Goal: Task Accomplishment & Management: Complete application form

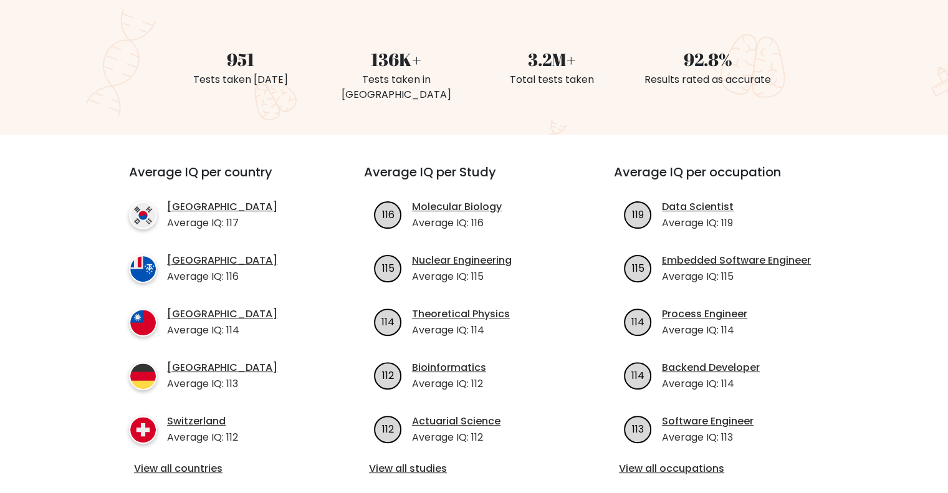
scroll to position [321, 0]
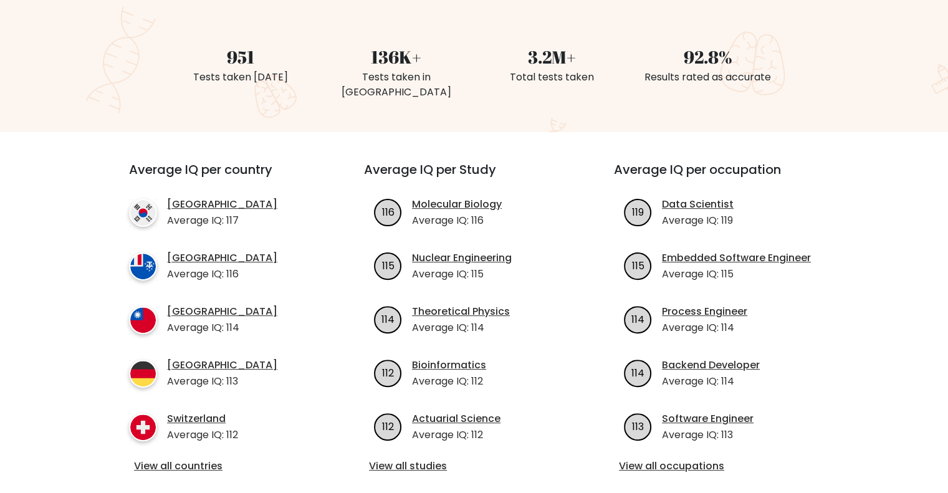
click at [401, 140] on div "Average IQ per country South Korea Average IQ: 117 French Southern Territories …" at bounding box center [474, 318] width 735 height 373
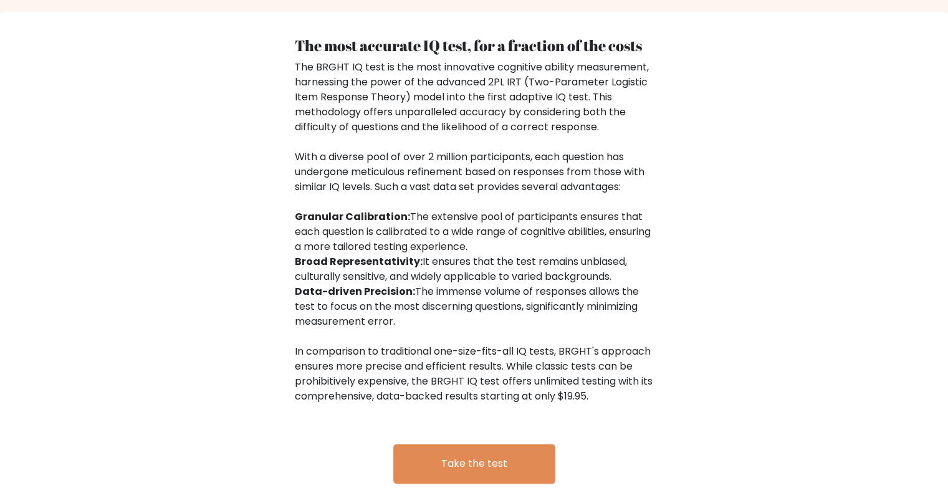
scroll to position [1879, 0]
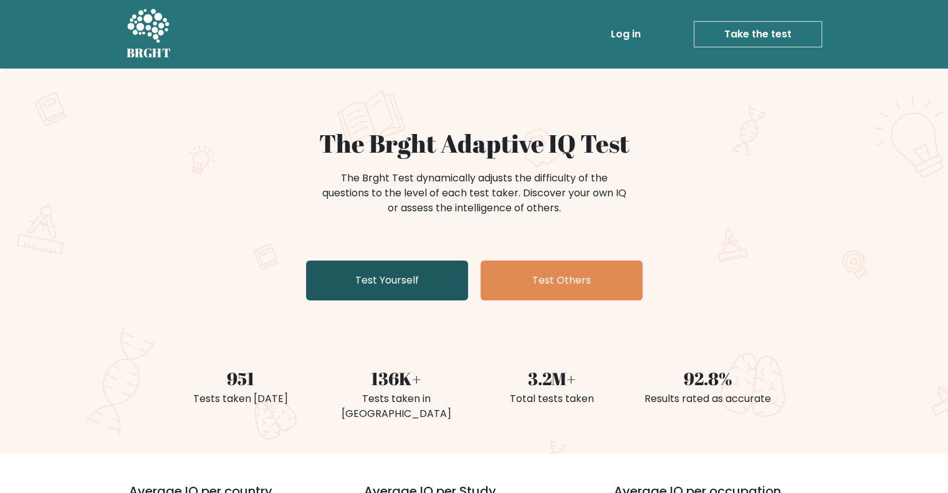
drag, startPoint x: 472, startPoint y: 282, endPoint x: 450, endPoint y: 285, distance: 22.6
click at [450, 285] on div "The Brght Adaptive IQ Test The Brght Test dynamically adjusts the difficulty of…" at bounding box center [474, 216] width 623 height 177
click at [450, 285] on link "Test Yourself" at bounding box center [387, 280] width 162 height 40
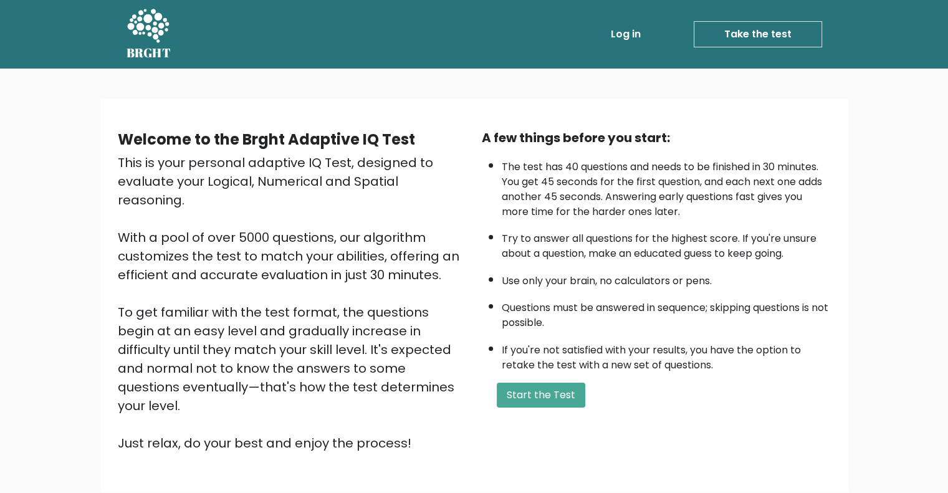
click at [636, 26] on link "Log in" at bounding box center [626, 34] width 40 height 25
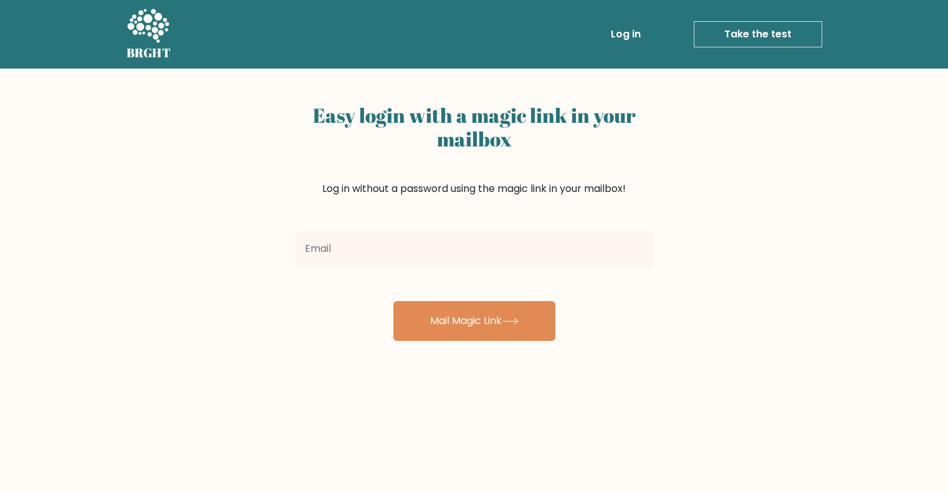
click at [427, 250] on input "email" at bounding box center [474, 248] width 359 height 35
click at [440, 268] on div at bounding box center [474, 248] width 374 height 45
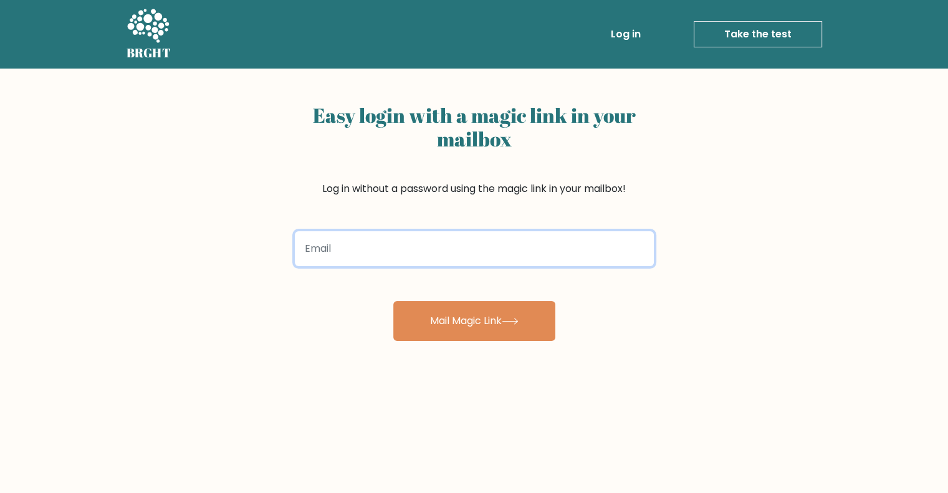
click at [439, 260] on input "email" at bounding box center [474, 248] width 359 height 35
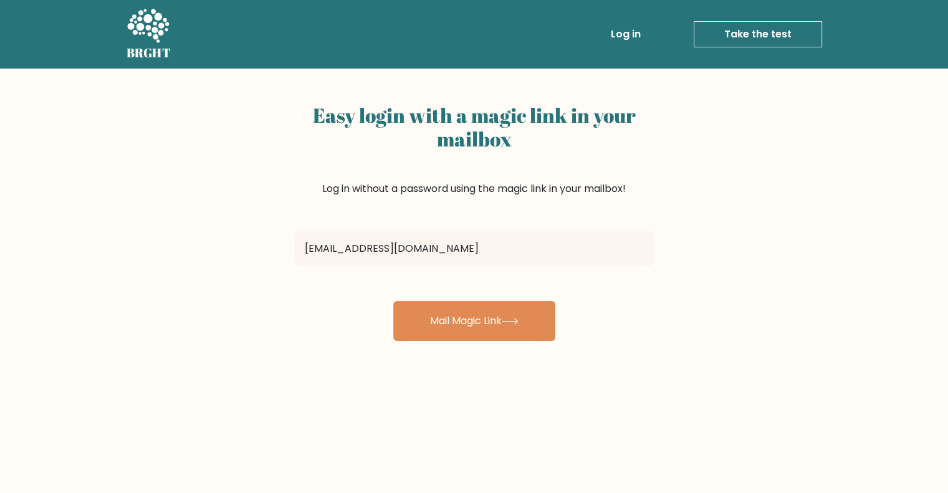
drag, startPoint x: 424, startPoint y: 329, endPoint x: 388, endPoint y: 269, distance: 69.9
click at [388, 269] on form "henryscholte33@henricostudents.org Mail Magic Link" at bounding box center [474, 283] width 359 height 115
drag, startPoint x: 571, startPoint y: 231, endPoint x: 559, endPoint y: 232, distance: 12.6
click at [559, 232] on div "henryscholte33@henricostudents.org" at bounding box center [474, 248] width 374 height 45
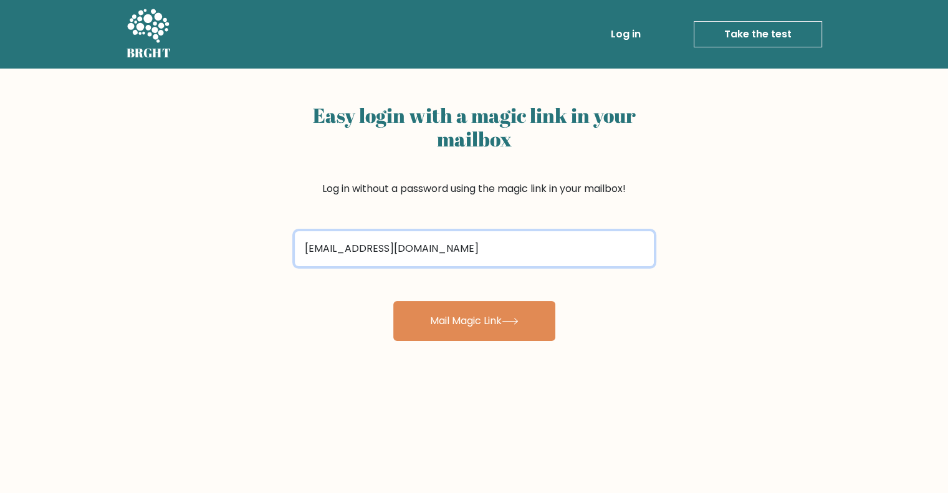
drag, startPoint x: 561, startPoint y: 236, endPoint x: 389, endPoint y: 242, distance: 172.1
click at [389, 242] on input "henryscholte33@henricostudents.org" at bounding box center [474, 248] width 359 height 35
type input "henryscholte33@gmail.com"
click at [393, 301] on button "Mail Magic Link" at bounding box center [474, 321] width 162 height 40
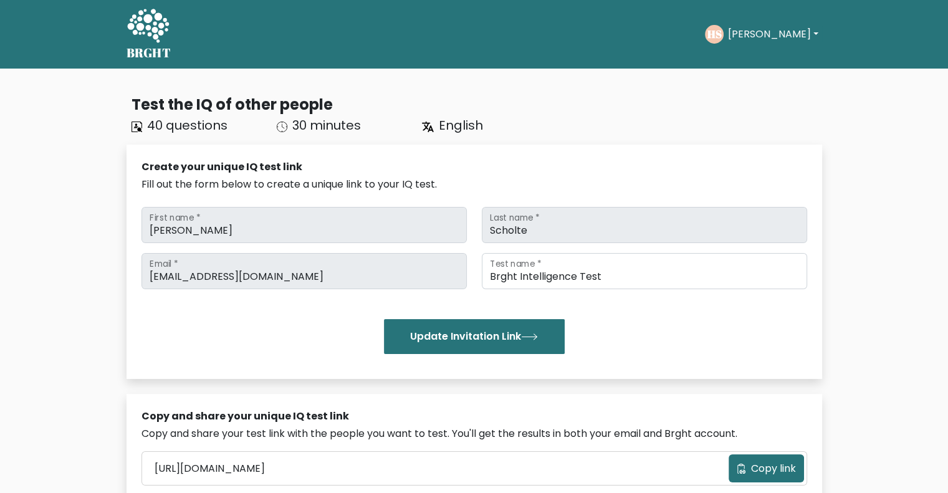
click at [735, 21] on div "[PERSON_NAME] Dashboard Profile Settings Logout" at bounding box center [763, 34] width 117 height 29
click at [756, 42] on button "[PERSON_NAME]" at bounding box center [772, 34] width 98 height 16
click at [743, 62] on link "Dashboard" at bounding box center [754, 60] width 98 height 20
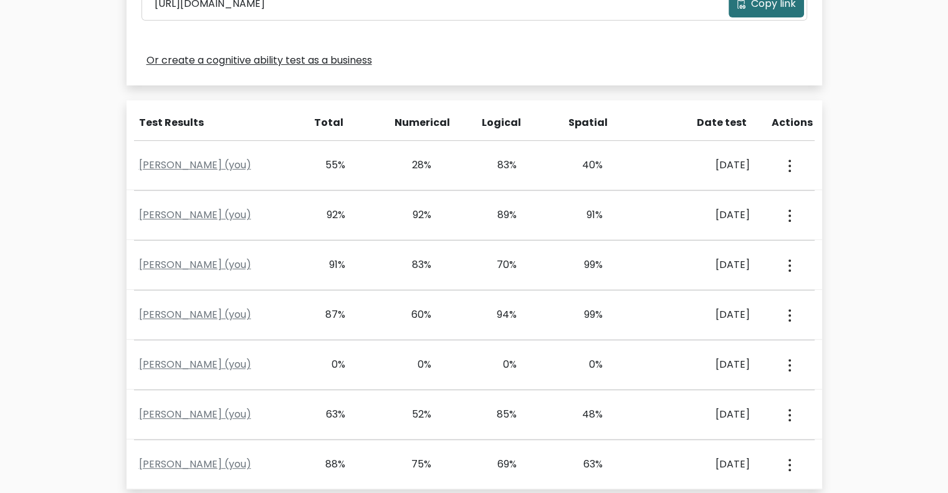
scroll to position [465, 0]
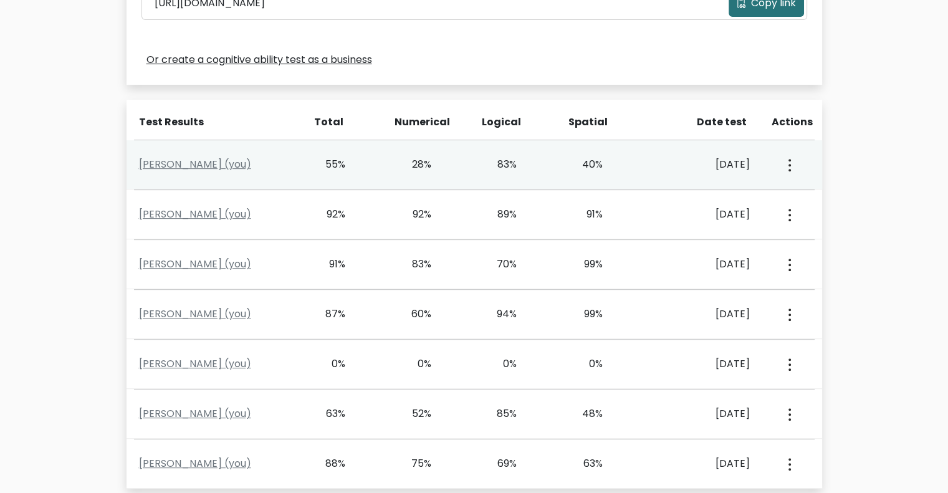
click at [791, 166] on button "button" at bounding box center [788, 164] width 10 height 39
click at [807, 191] on link "View Profile" at bounding box center [832, 201] width 98 height 20
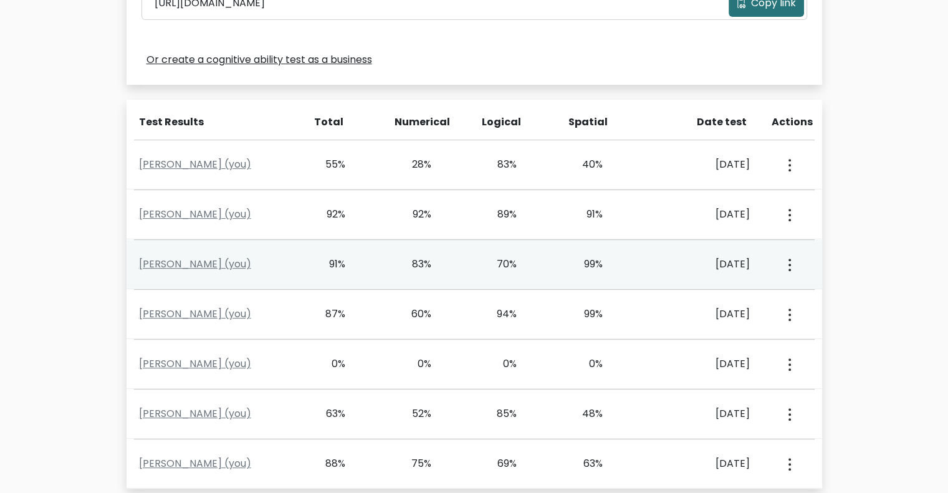
scroll to position [492, 0]
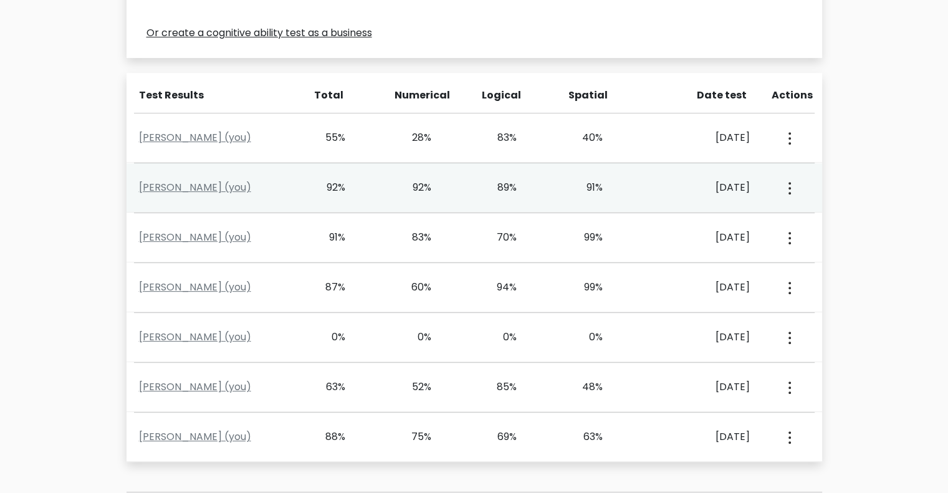
click at [785, 190] on button "button" at bounding box center [788, 187] width 10 height 39
click at [795, 229] on link "View Profile" at bounding box center [832, 224] width 98 height 20
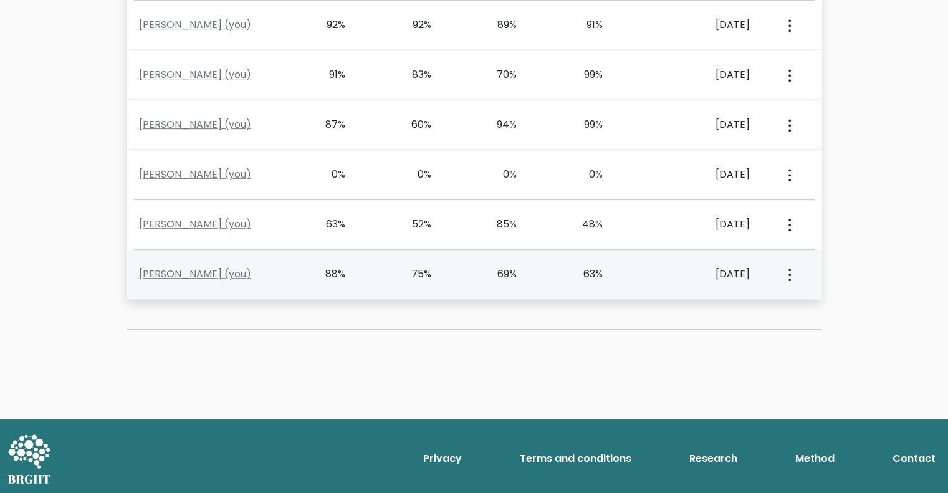
click at [793, 271] on button "button" at bounding box center [788, 274] width 10 height 39
click at [820, 301] on link "View Profile" at bounding box center [832, 310] width 98 height 20
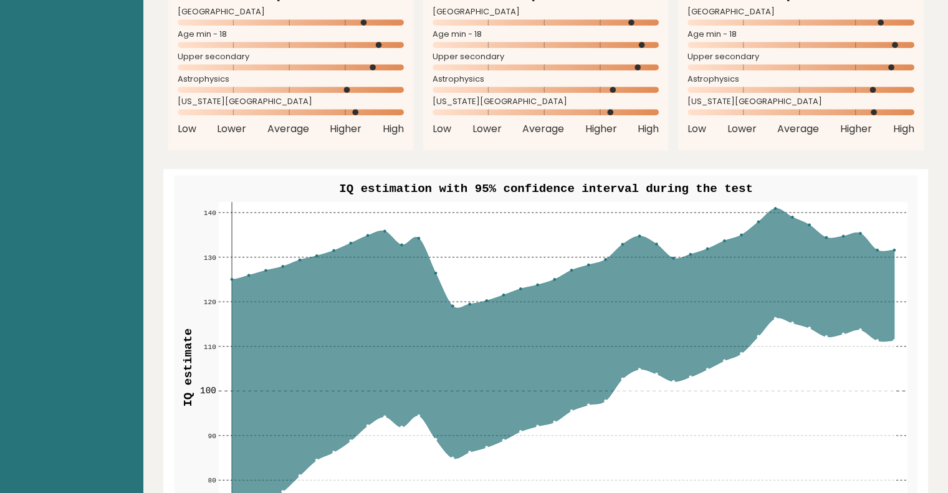
scroll to position [1357, 0]
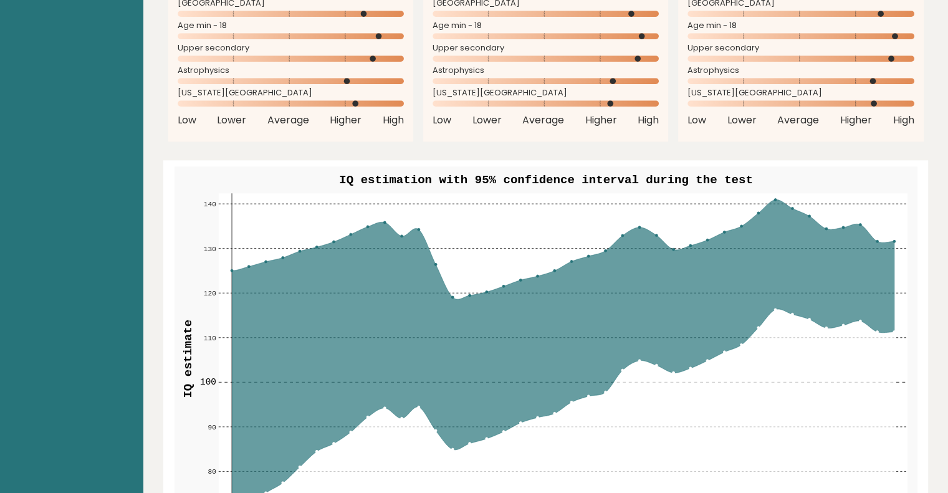
click at [895, 242] on rect at bounding box center [562, 358] width 688 height 331
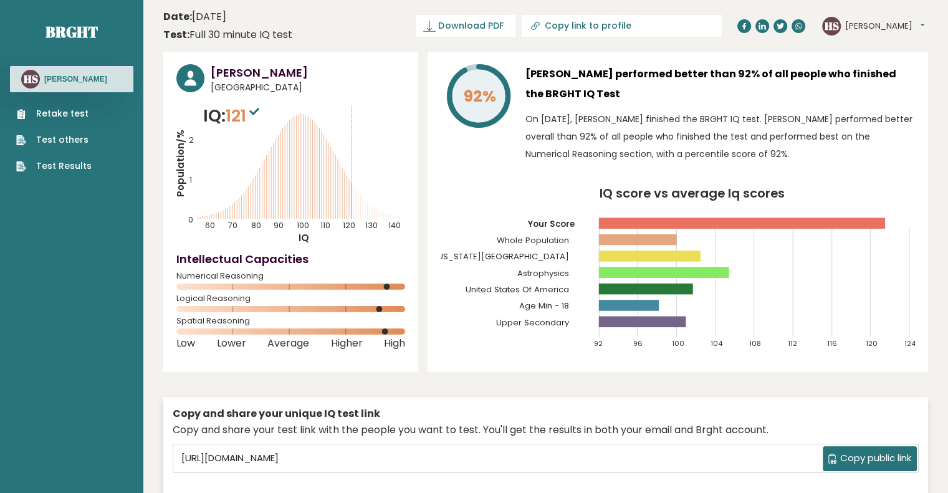
click at [80, 156] on ul "Retake test Test others Test Results" at bounding box center [54, 139] width 88 height 65
click at [66, 169] on link "Test Results" at bounding box center [53, 165] width 75 height 13
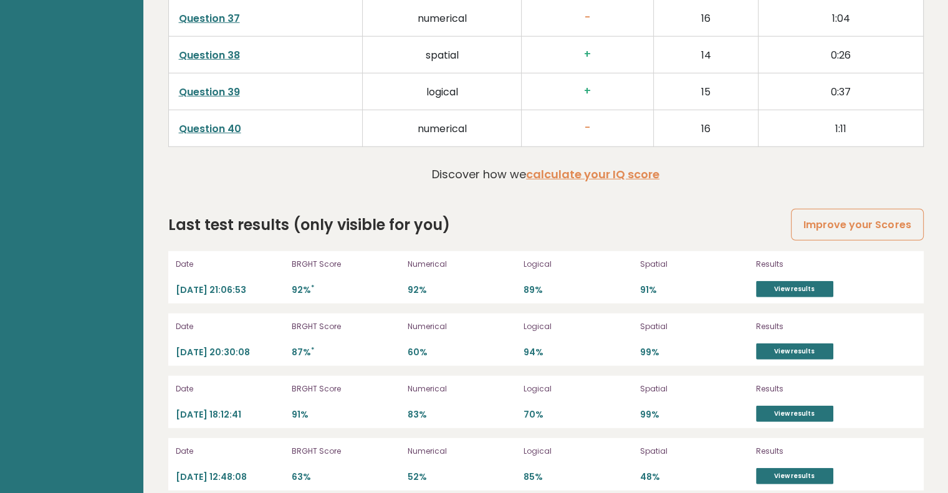
scroll to position [3389, 0]
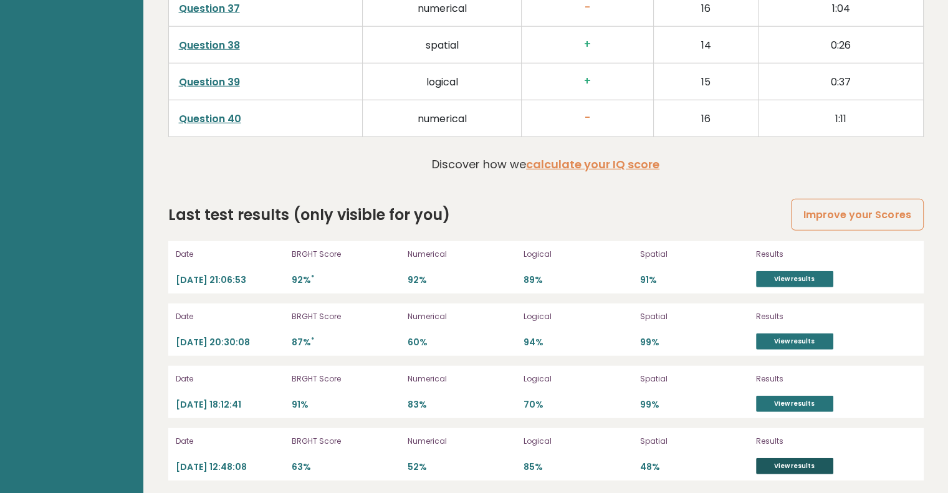
click at [791, 458] on link "View results" at bounding box center [794, 466] width 77 height 16
click at [799, 274] on link "View results" at bounding box center [794, 279] width 77 height 16
click at [795, 340] on link "View results" at bounding box center [794, 341] width 77 height 16
click at [765, 405] on link "View results" at bounding box center [794, 404] width 77 height 16
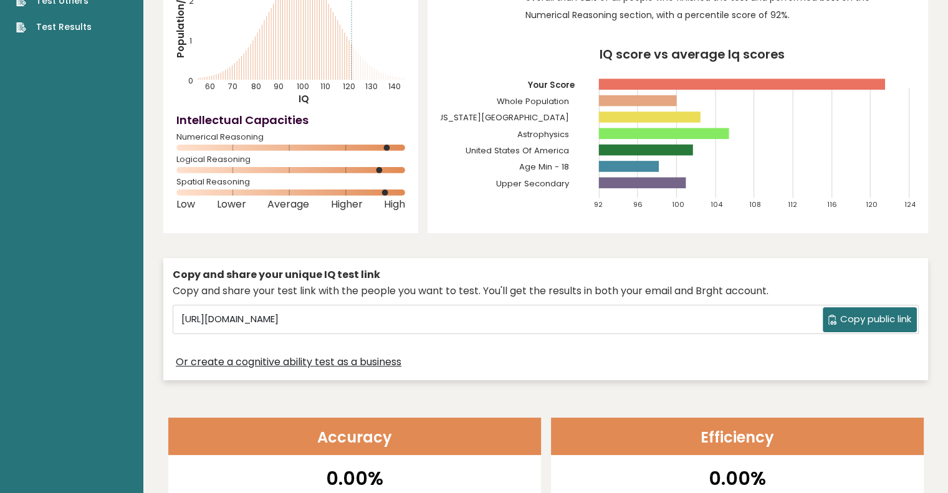
scroll to position [0, 0]
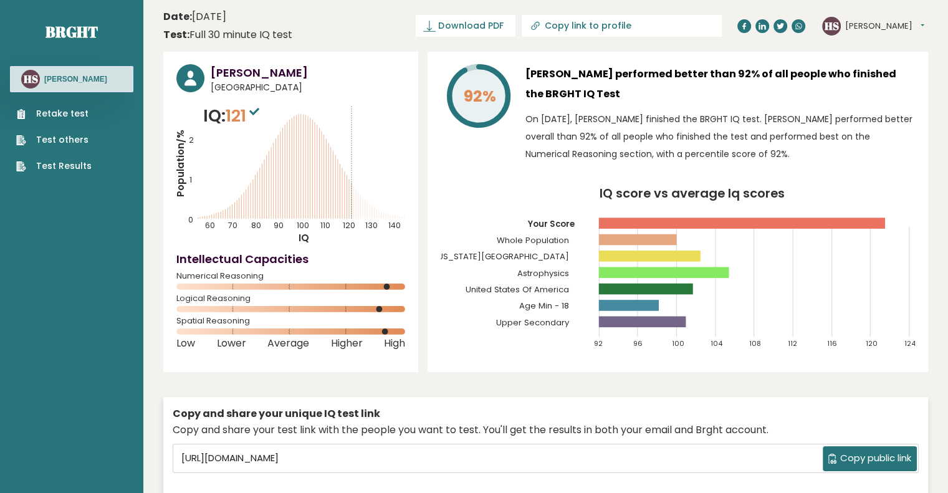
click at [857, 26] on button "Henry" at bounding box center [884, 26] width 79 height 12
click at [882, 81] on link "Settings" at bounding box center [877, 80] width 64 height 17
click at [646, 252] on rect at bounding box center [650, 255] width 102 height 11
click at [845, 14] on div "HS Henry Dashboard Profile Settings Logout" at bounding box center [875, 26] width 106 height 25
click at [847, 17] on div "HS Henry Dashboard Profile Settings Logout" at bounding box center [873, 26] width 102 height 19
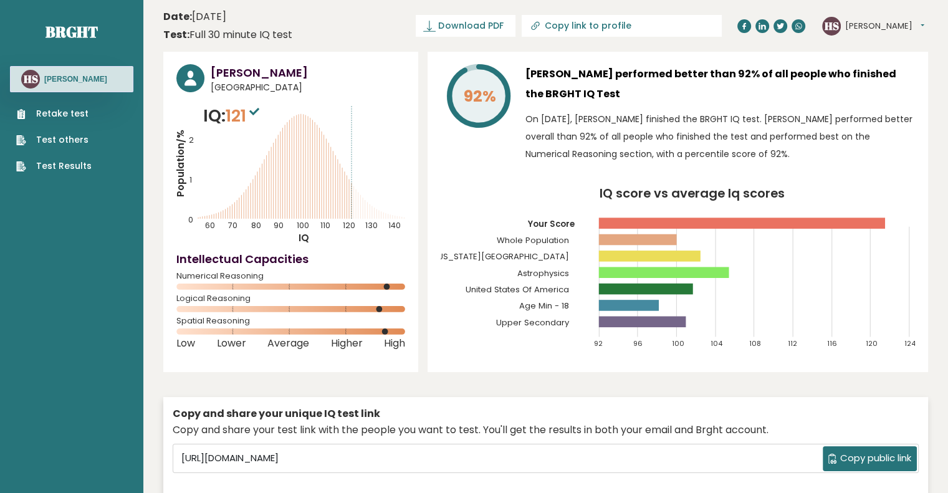
click at [849, 22] on button "Henry" at bounding box center [884, 26] width 79 height 12
click at [874, 59] on link "Profile" at bounding box center [877, 62] width 64 height 17
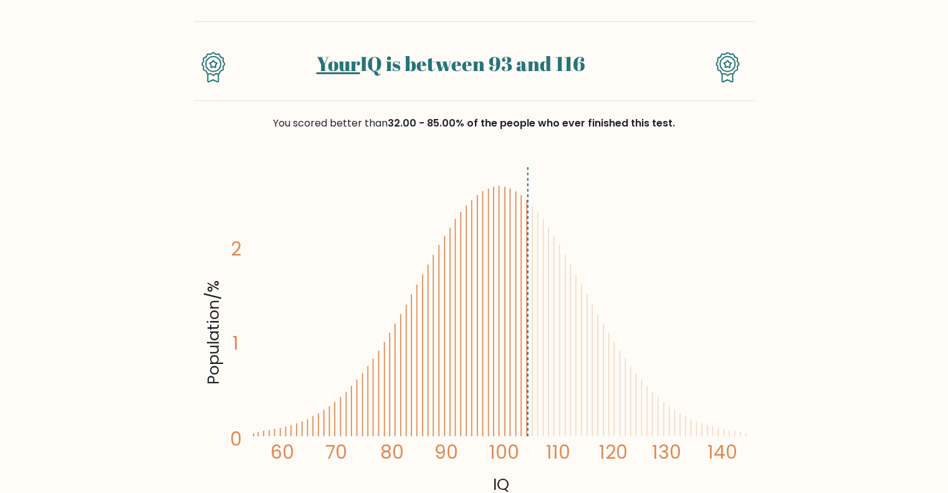
scroll to position [87, 0]
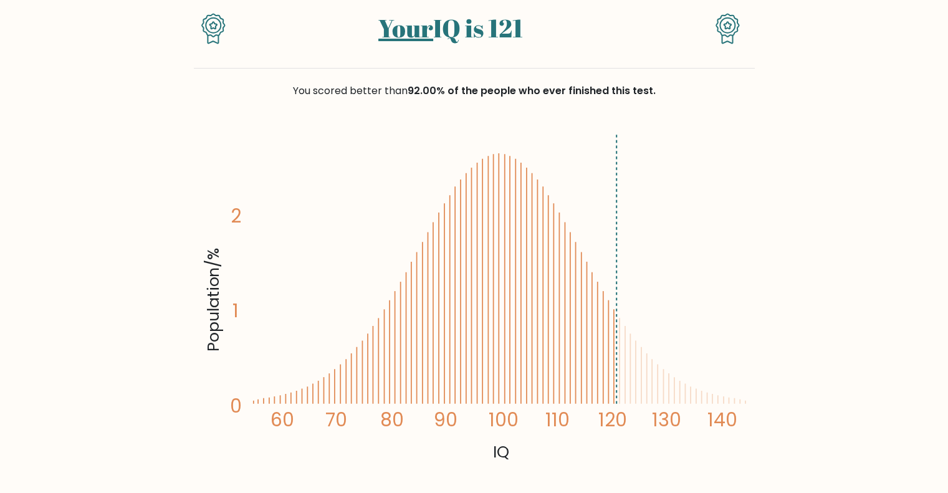
scroll to position [118, 0]
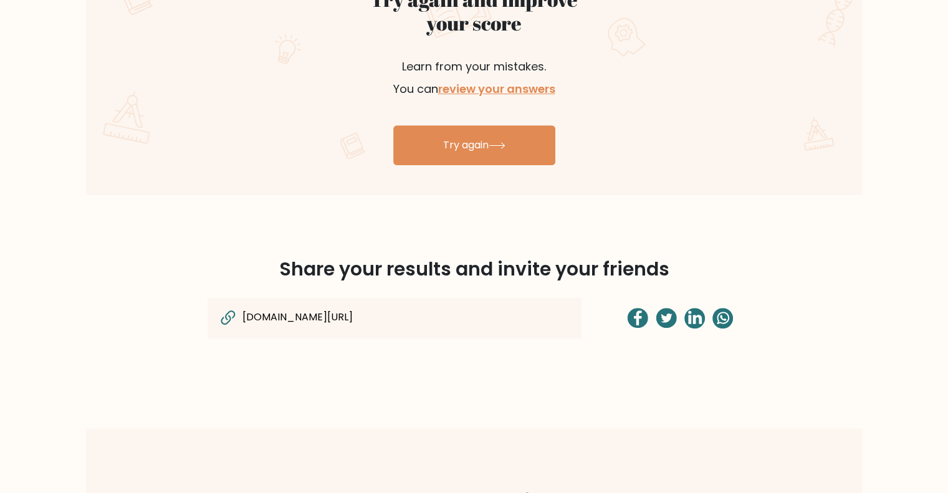
scroll to position [750, 0]
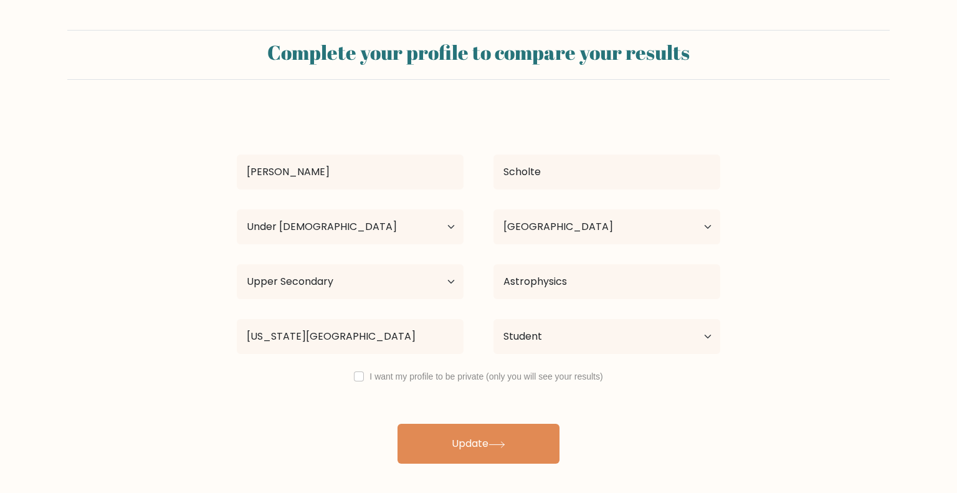
select select "min_18"
select select "US"
select select "upper_secondary"
select select "student"
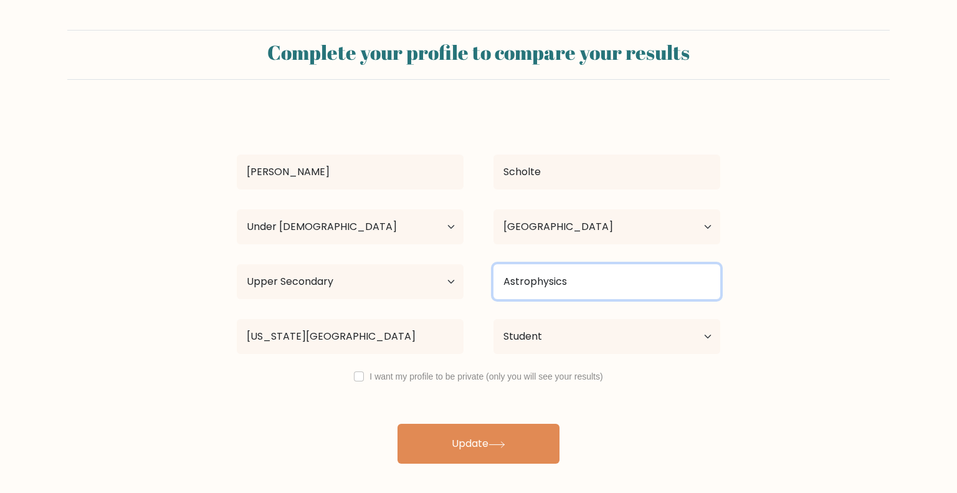
drag, startPoint x: 513, startPoint y: 299, endPoint x: 523, endPoint y: 293, distance: 11.4
drag, startPoint x: 523, startPoint y: 293, endPoint x: 494, endPoint y: 281, distance: 31.3
click at [494, 281] on input "Astrophysics" at bounding box center [606, 281] width 227 height 35
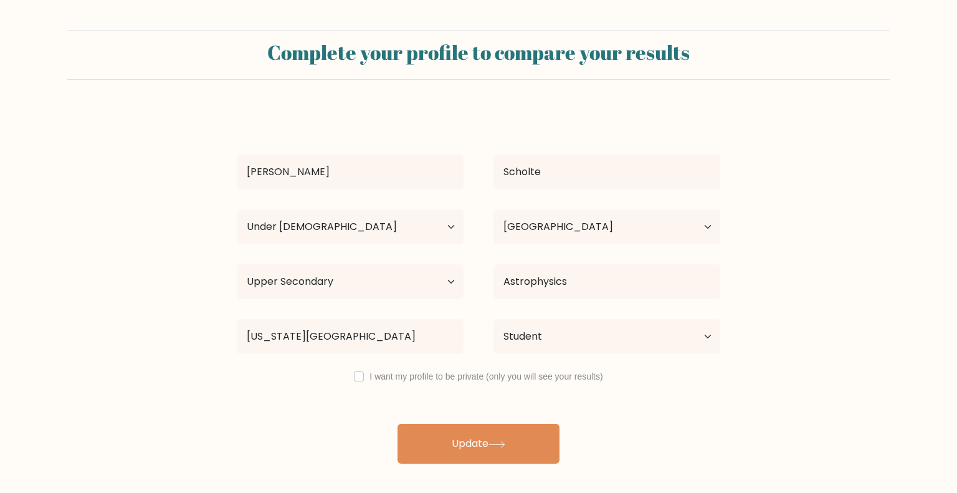
click at [756, 270] on form "Complete your profile to compare your results Henry Scholte Age Under 18 years …" at bounding box center [478, 247] width 957 height 434
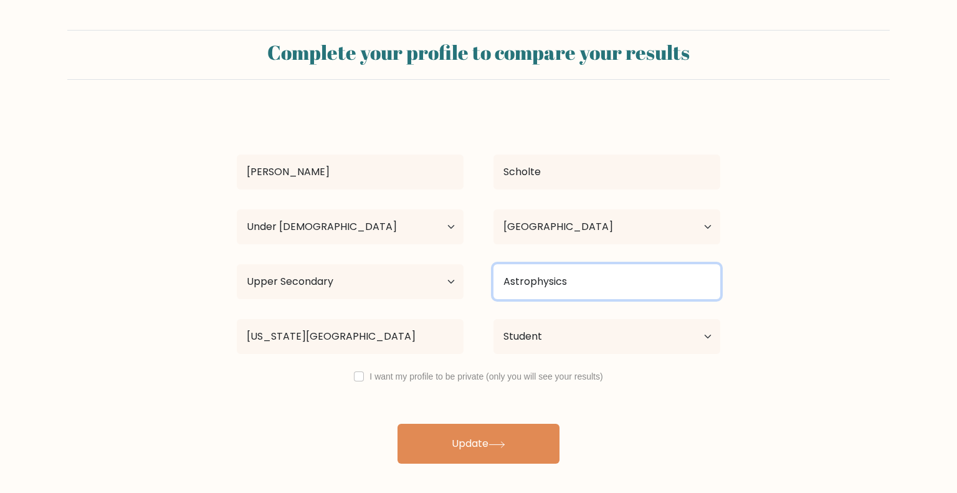
drag, startPoint x: 655, startPoint y: 274, endPoint x: 478, endPoint y: 267, distance: 177.1
click at [478, 267] on div "Highest education level No schooling Primary Lower Secondary Upper Secondary Oc…" at bounding box center [478, 281] width 513 height 45
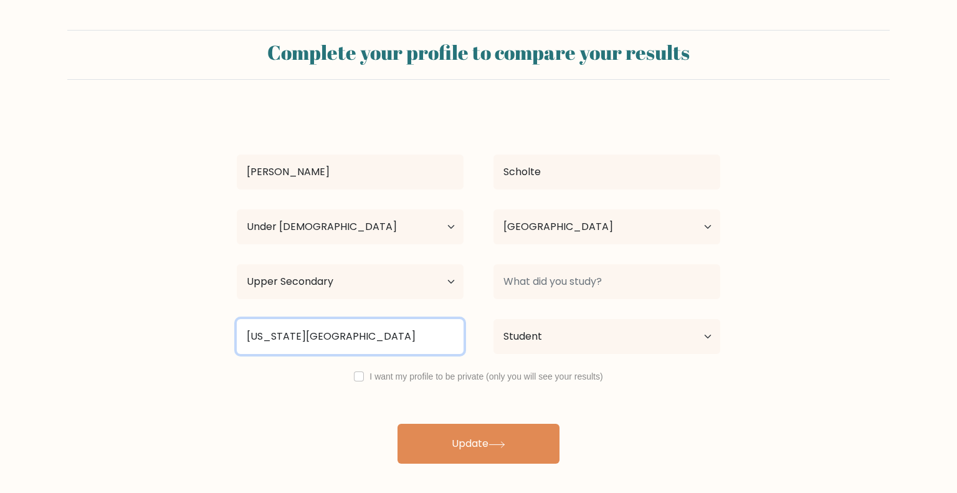
click at [391, 328] on input "[US_STATE][GEOGRAPHIC_DATA]" at bounding box center [350, 336] width 227 height 35
click at [447, 333] on input "[US_STATE][GEOGRAPHIC_DATA]" at bounding box center [350, 336] width 227 height 35
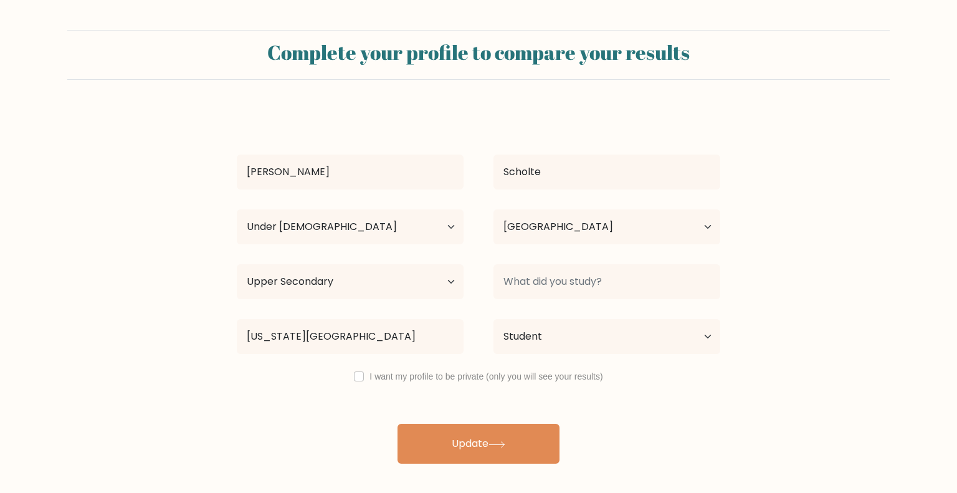
click at [433, 259] on div "Highest education level No schooling Primary Lower Secondary Upper Secondary Oc…" at bounding box center [350, 281] width 257 height 45
click at [436, 283] on select "Highest education level No schooling Primary Lower Secondary Upper Secondary Oc…" at bounding box center [350, 281] width 227 height 35
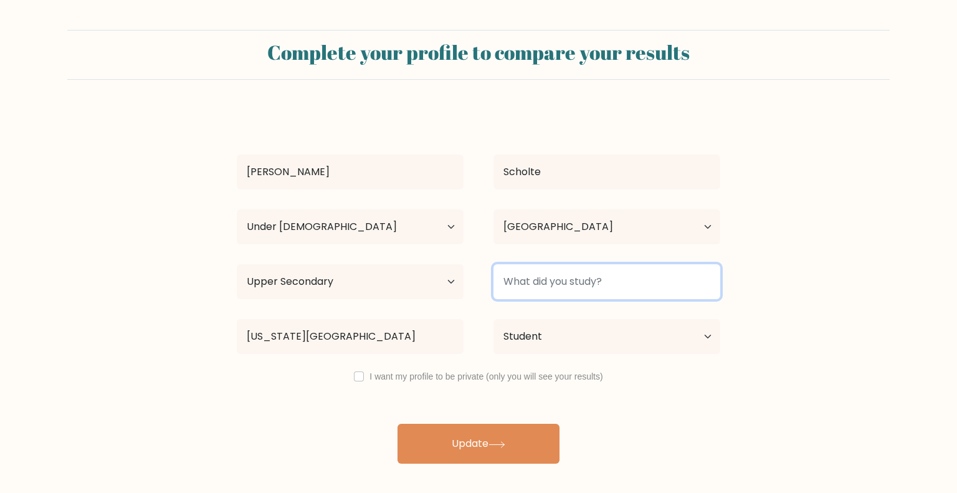
click at [579, 288] on input at bounding box center [606, 281] width 227 height 35
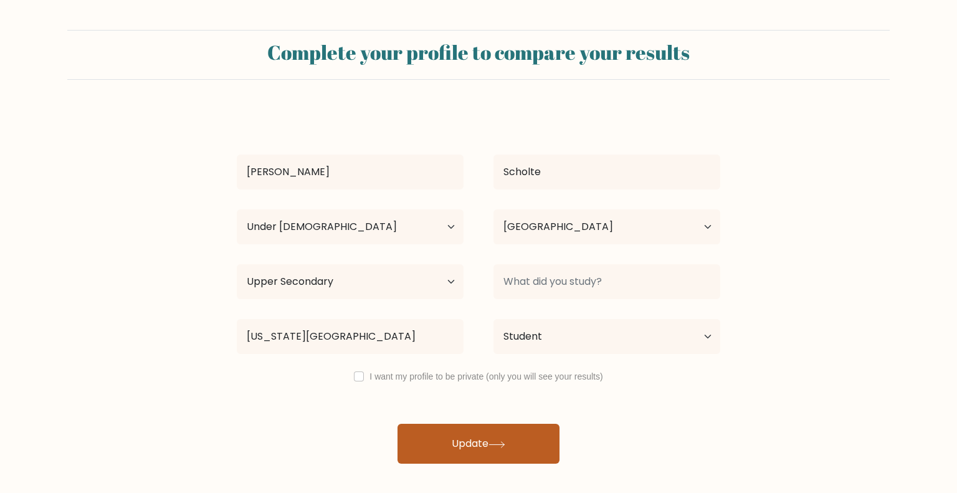
click at [476, 456] on button "Update" at bounding box center [478, 444] width 162 height 40
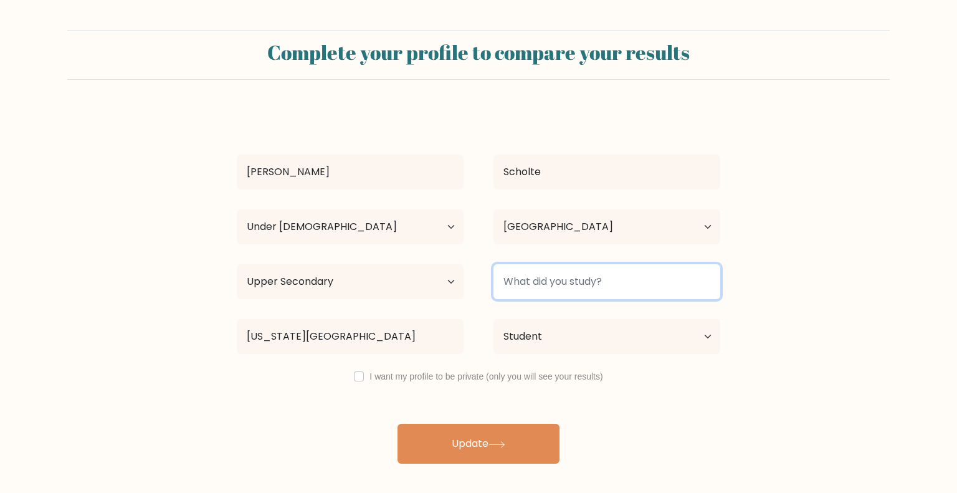
click at [558, 298] on input at bounding box center [606, 281] width 227 height 35
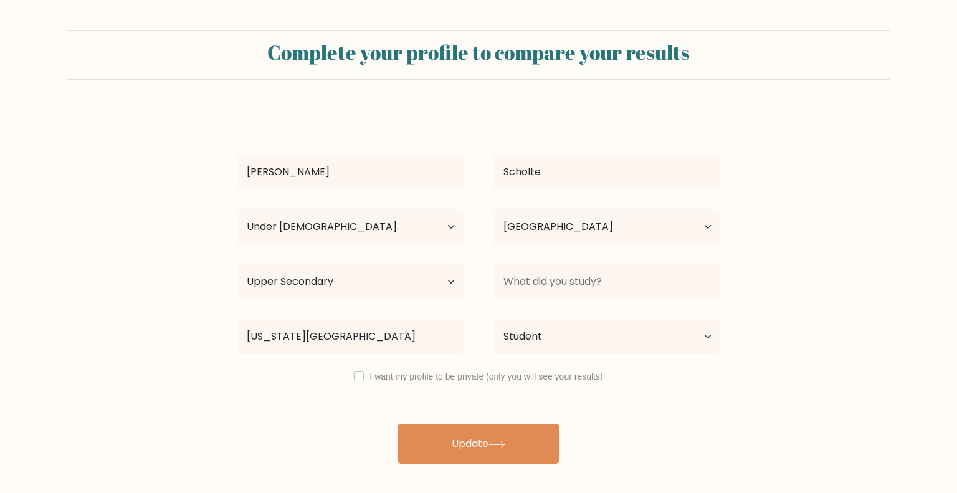
click at [549, 318] on div "Current employment status Employed Student Retired Other / prefer not to answer" at bounding box center [606, 336] width 257 height 45
click at [536, 335] on select "Current employment status Employed Student Retired Other / prefer not to answer" at bounding box center [606, 336] width 227 height 35
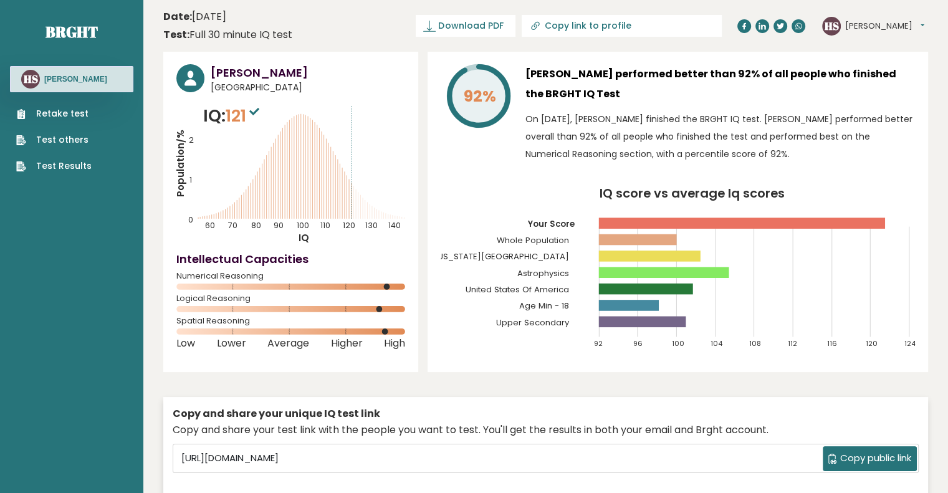
click at [866, 27] on button "[PERSON_NAME]" at bounding box center [884, 26] width 79 height 12
click at [877, 47] on link "Dashboard" at bounding box center [877, 45] width 64 height 17
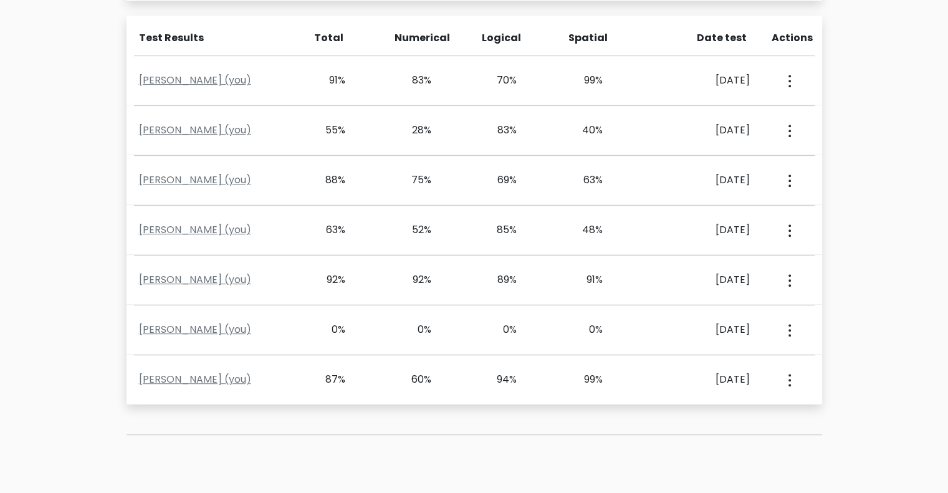
scroll to position [571, 0]
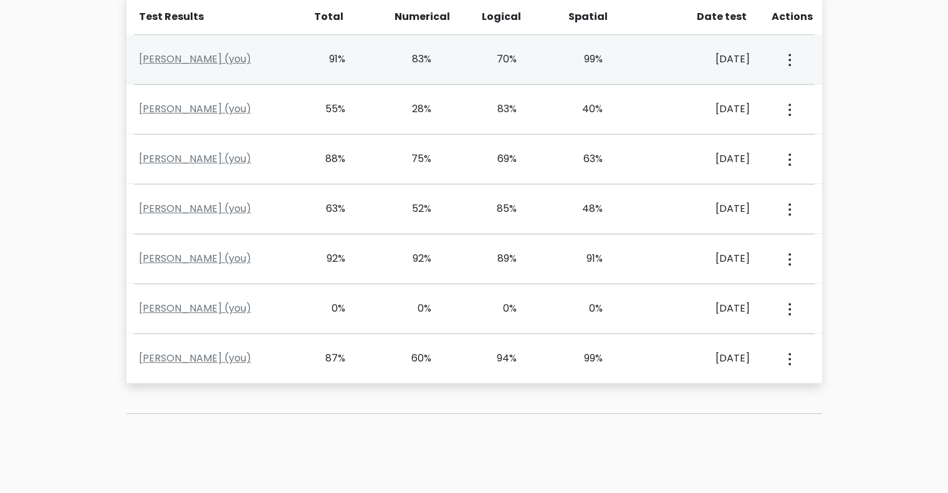
click at [793, 64] on div "View Profile" at bounding box center [788, 59] width 42 height 39
click at [791, 64] on button "button" at bounding box center [788, 59] width 10 height 39
click at [799, 54] on div "View Profile" at bounding box center [788, 59] width 42 height 39
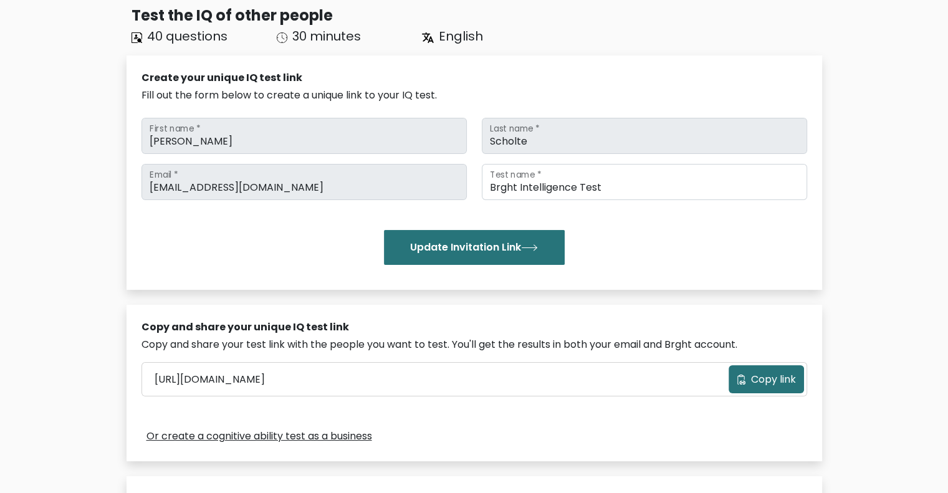
scroll to position [0, 0]
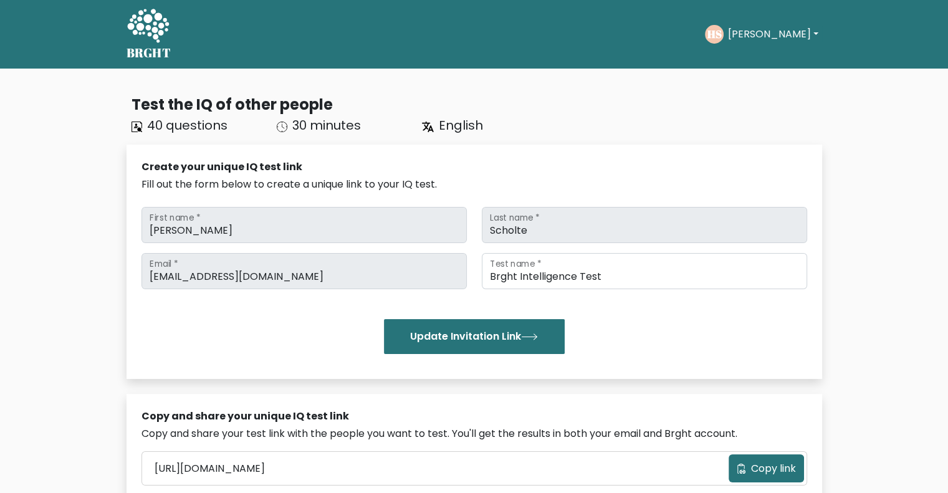
click at [750, 46] on div "HS Henry Dashboard Profile Settings Logout" at bounding box center [763, 34] width 117 height 29
click at [743, 39] on button "Henry" at bounding box center [772, 34] width 98 height 16
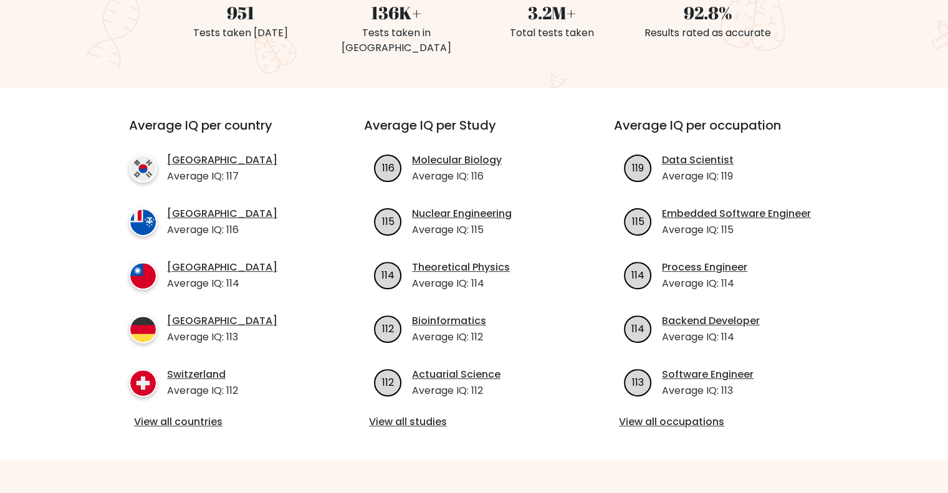
scroll to position [383, 0]
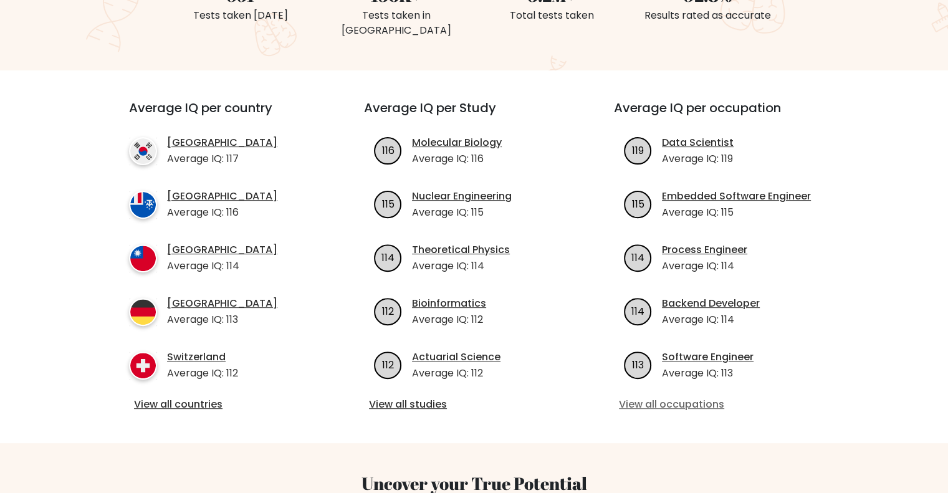
click at [655, 397] on link "View all occupations" at bounding box center [724, 404] width 210 height 15
click at [425, 397] on link "View all studies" at bounding box center [474, 404] width 210 height 15
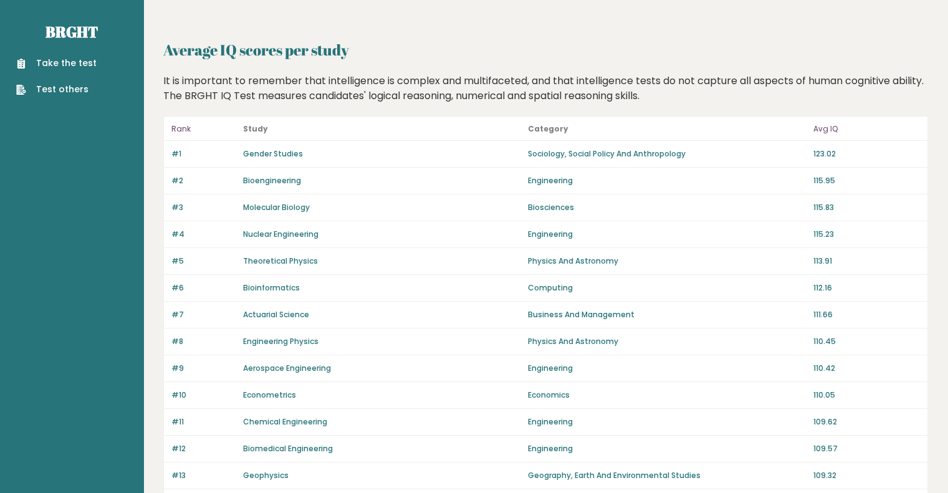
click at [410, 397] on div "Econometrics" at bounding box center [381, 394] width 277 height 11
click at [64, 61] on link "Take the test" at bounding box center [56, 63] width 80 height 13
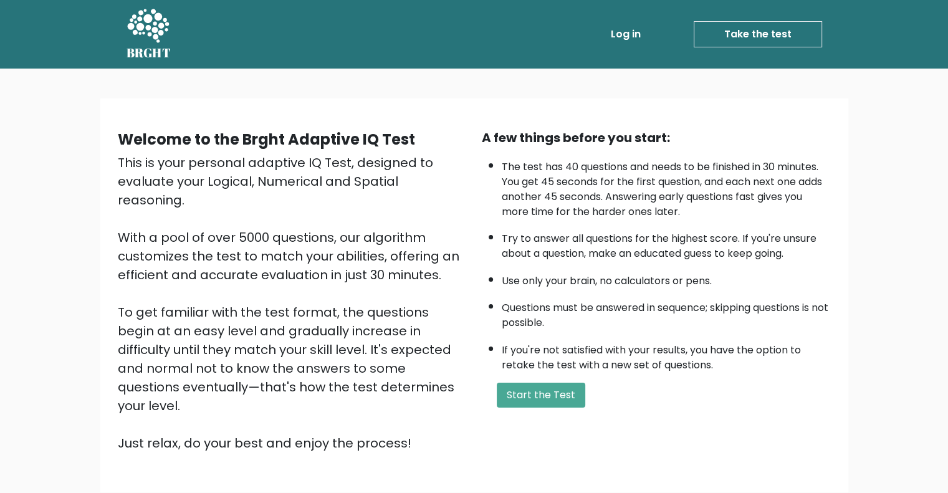
click at [561, 376] on div "A few things before you start: The test has 40 questions and needs to be finish…" at bounding box center [656, 290] width 364 height 324
click at [545, 392] on button "Start the Test" at bounding box center [541, 395] width 88 height 25
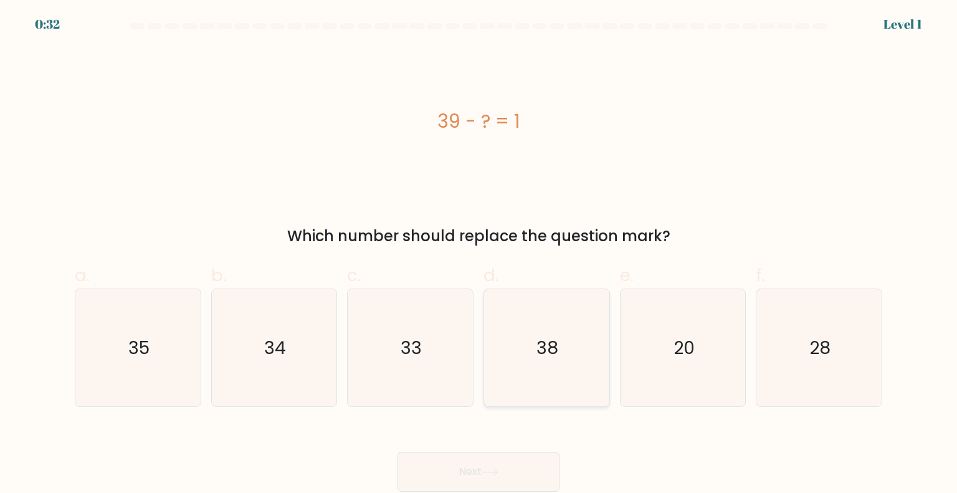
click at [548, 326] on icon "38" at bounding box center [546, 347] width 117 height 117
click at [479, 255] on input "d. 38" at bounding box center [478, 251] width 1 height 8
radio input "true"
click at [521, 475] on button "Next" at bounding box center [478, 472] width 162 height 40
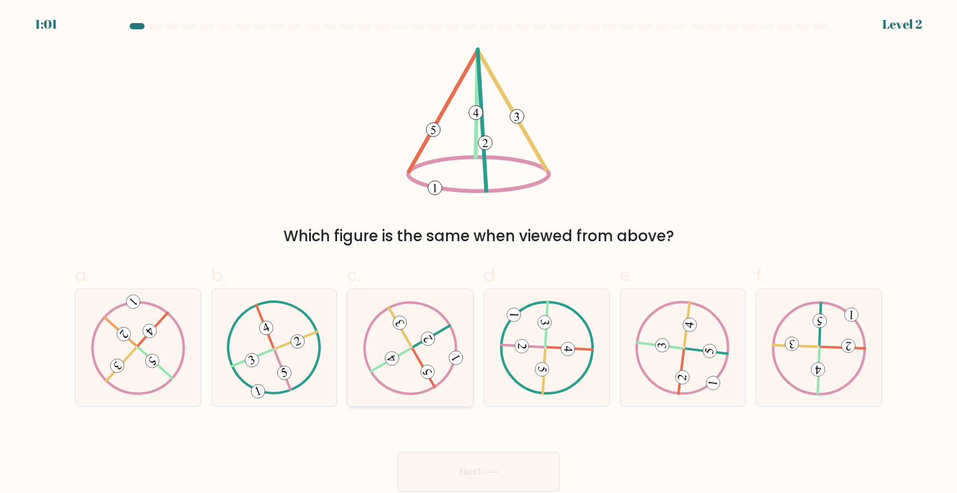
click at [465, 336] on div at bounding box center [410, 347] width 126 height 118
click at [478, 255] on input "c." at bounding box center [478, 251] width 1 height 8
radio input "true"
click at [461, 336] on div at bounding box center [410, 347] width 126 height 118
click at [478, 255] on input "c." at bounding box center [478, 251] width 1 height 8
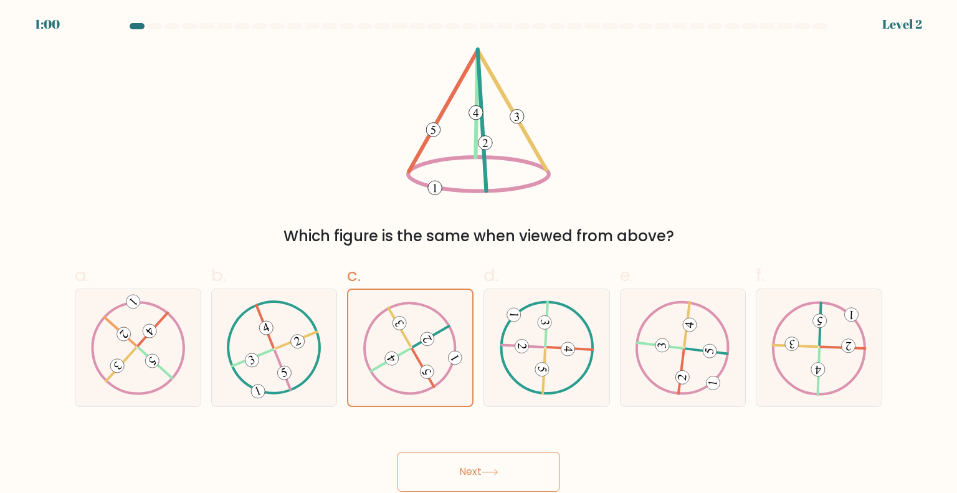
click at [506, 455] on button "Next" at bounding box center [478, 472] width 162 height 40
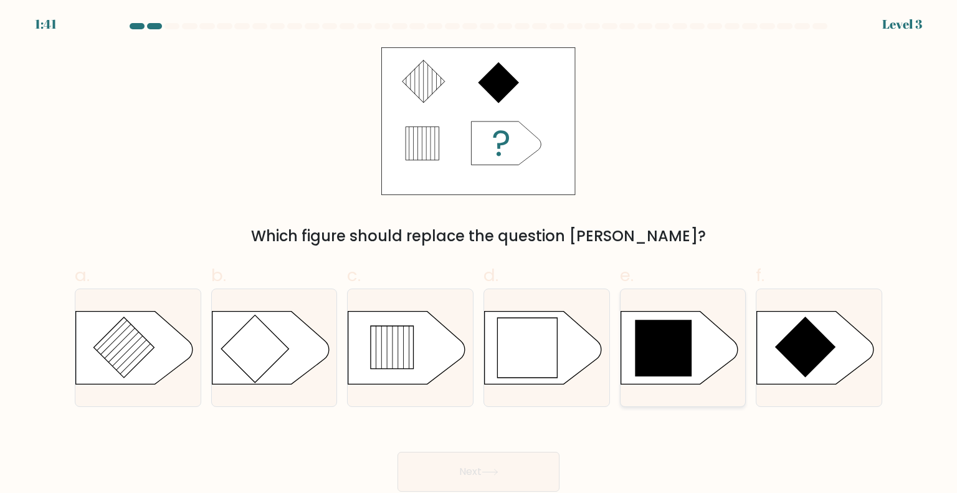
click at [687, 378] on icon at bounding box center [679, 347] width 117 height 73
click at [479, 255] on input "e." at bounding box center [478, 251] width 1 height 8
radio input "true"
click at [543, 472] on button "Next" at bounding box center [478, 472] width 162 height 40
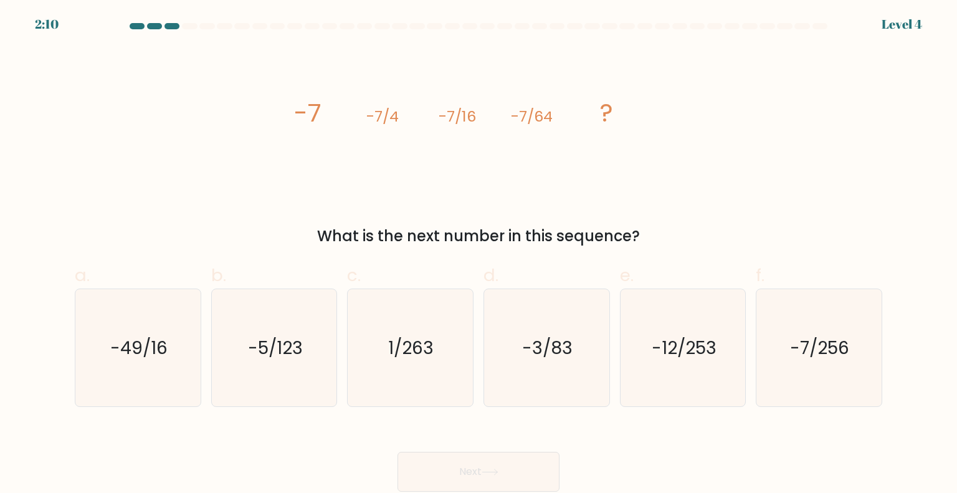
click at [521, 140] on icon "image/svg+xml -7 -7/4 -7/16 -7/64 ?" at bounding box center [479, 121] width 374 height 148
click at [784, 312] on icon "-7/256" at bounding box center [818, 347] width 117 height 117
click at [479, 255] on input "f. -7/256" at bounding box center [478, 251] width 1 height 8
radio input "true"
click at [510, 466] on button "Next" at bounding box center [478, 472] width 162 height 40
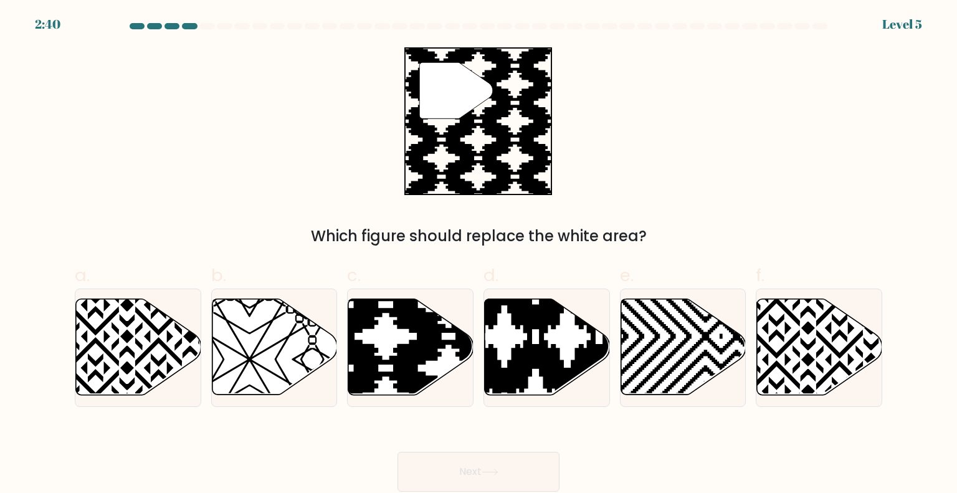
click at [654, 457] on div "Next" at bounding box center [478, 457] width 822 height 70
click at [435, 370] on icon at bounding box center [410, 347] width 125 height 96
click at [478, 255] on input "c." at bounding box center [478, 251] width 1 height 8
radio input "true"
click at [541, 465] on button "Next" at bounding box center [478, 472] width 162 height 40
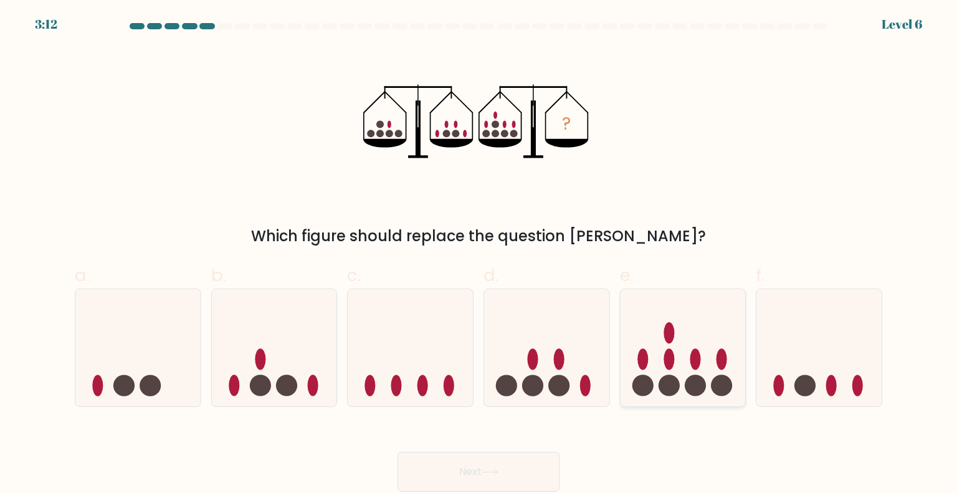
click at [733, 336] on icon at bounding box center [683, 347] width 125 height 103
click at [479, 255] on input "e." at bounding box center [478, 251] width 1 height 8
radio input "true"
click at [528, 467] on button "Next" at bounding box center [478, 472] width 162 height 40
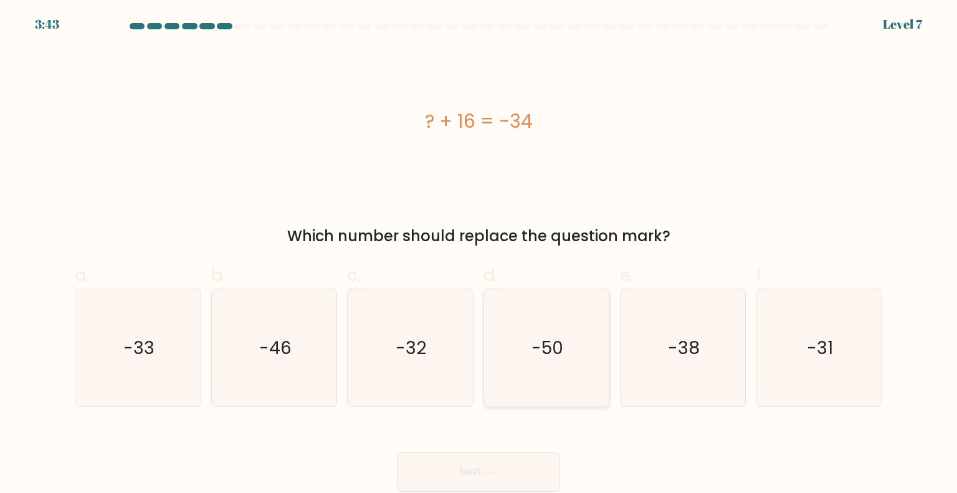
click at [566, 336] on icon "-50" at bounding box center [546, 347] width 117 height 117
click at [479, 255] on input "d. -50" at bounding box center [478, 251] width 1 height 8
radio input "true"
click at [505, 464] on button "Next" at bounding box center [478, 472] width 162 height 40
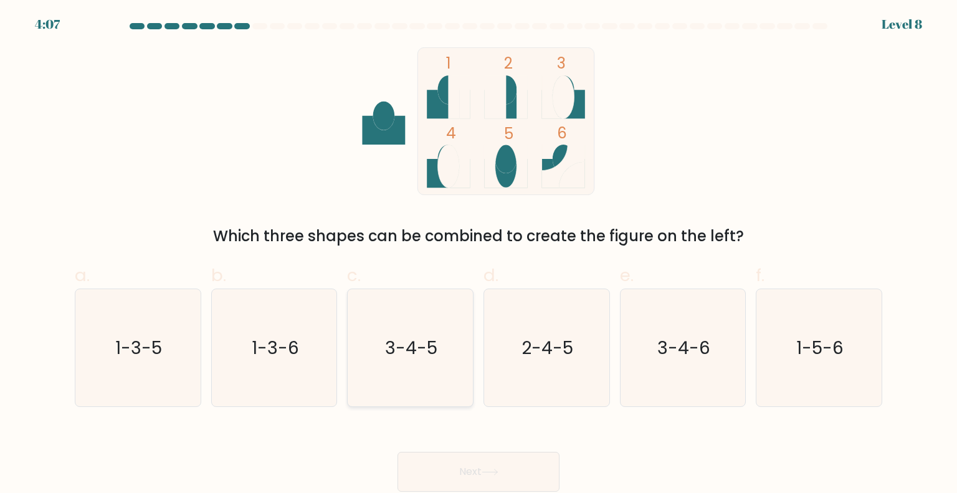
click at [381, 378] on icon "3-4-5" at bounding box center [409, 347] width 117 height 117
click at [478, 255] on input "c. 3-4-5" at bounding box center [478, 251] width 1 height 8
radio input "true"
click at [503, 478] on button "Next" at bounding box center [478, 472] width 162 height 40
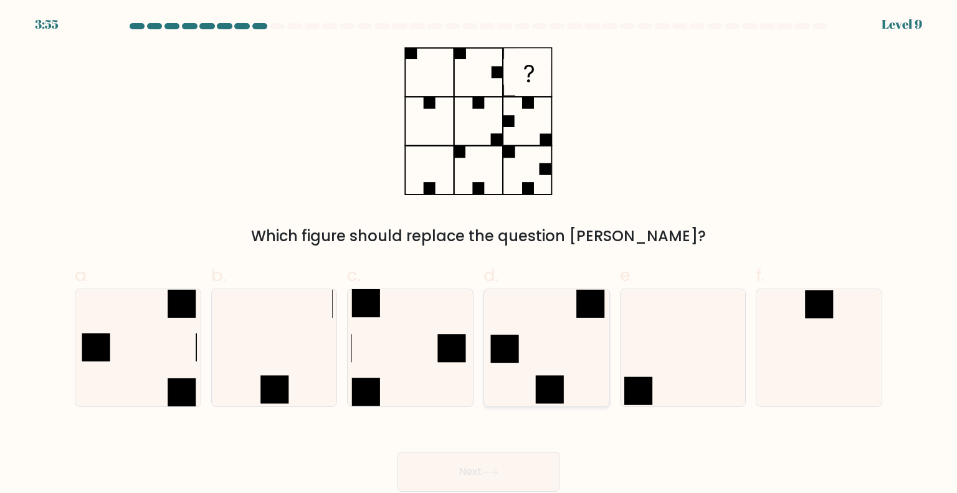
click at [559, 361] on icon at bounding box center [546, 347] width 117 height 117
click at [479, 255] on input "d." at bounding box center [478, 251] width 1 height 8
radio input "true"
click at [488, 455] on button "Next" at bounding box center [478, 472] width 162 height 40
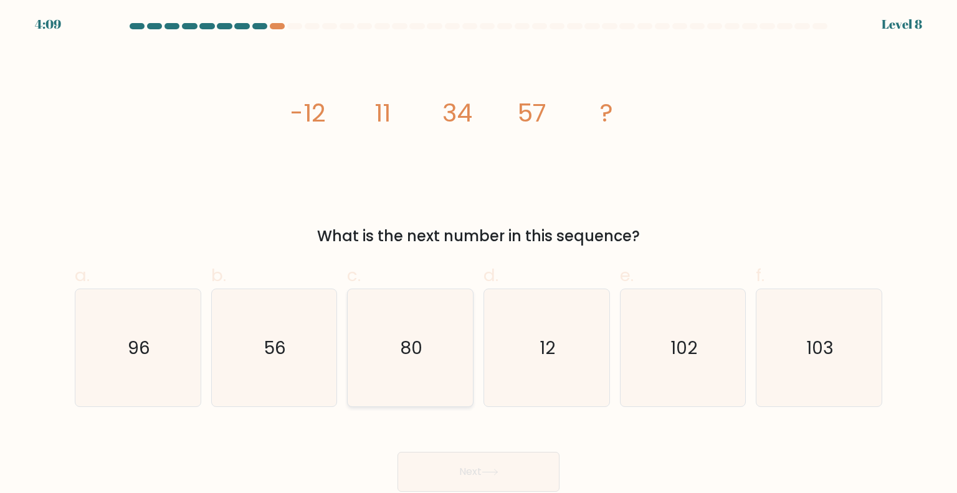
click at [426, 346] on icon "80" at bounding box center [409, 347] width 117 height 117
click at [478, 255] on input "c. 80" at bounding box center [478, 251] width 1 height 8
radio input "true"
click at [474, 480] on button "Next" at bounding box center [478, 472] width 162 height 40
click at [514, 465] on button "Next" at bounding box center [478, 472] width 162 height 40
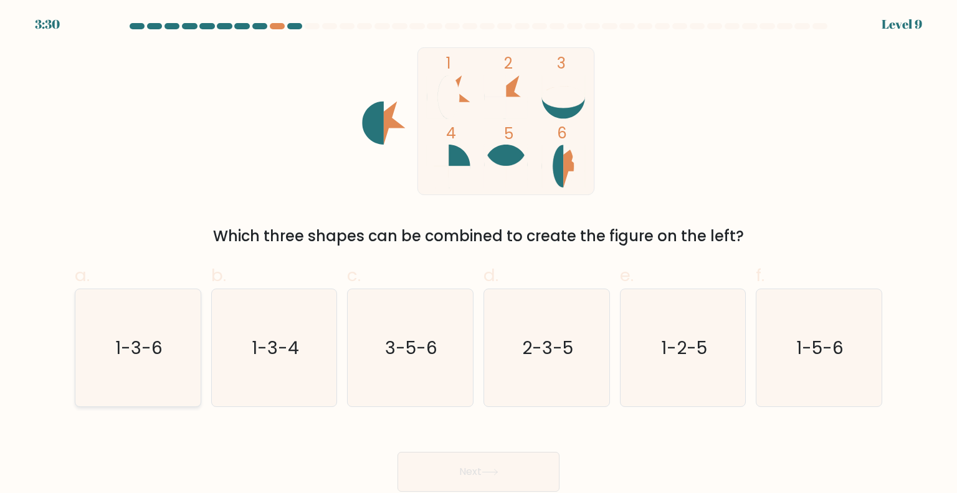
click at [155, 321] on icon "1-3-6" at bounding box center [137, 347] width 117 height 117
click at [478, 255] on input "a. 1-3-6" at bounding box center [478, 251] width 1 height 8
radio input "true"
click at [474, 455] on button "Next" at bounding box center [478, 472] width 162 height 40
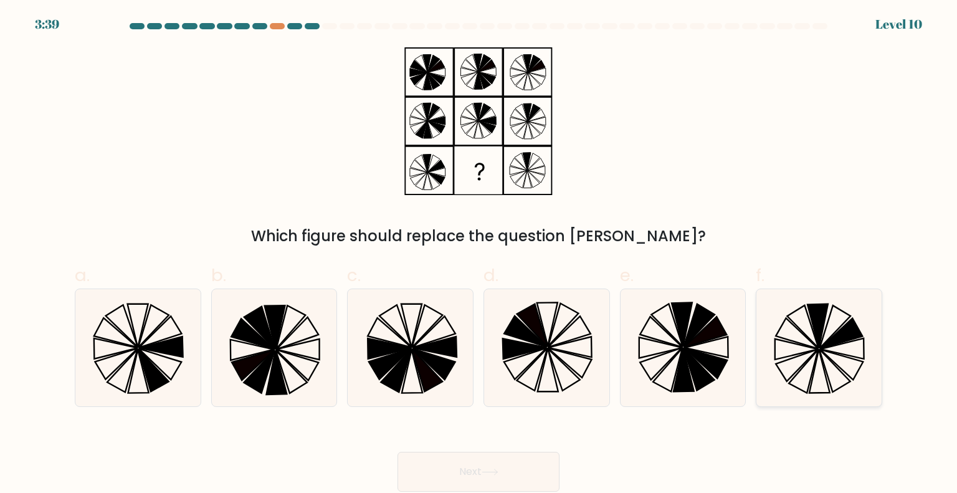
click at [839, 341] on icon at bounding box center [841, 333] width 43 height 31
click at [479, 255] on input "f." at bounding box center [478, 251] width 1 height 8
radio input "true"
click at [470, 483] on button "Next" at bounding box center [478, 472] width 162 height 40
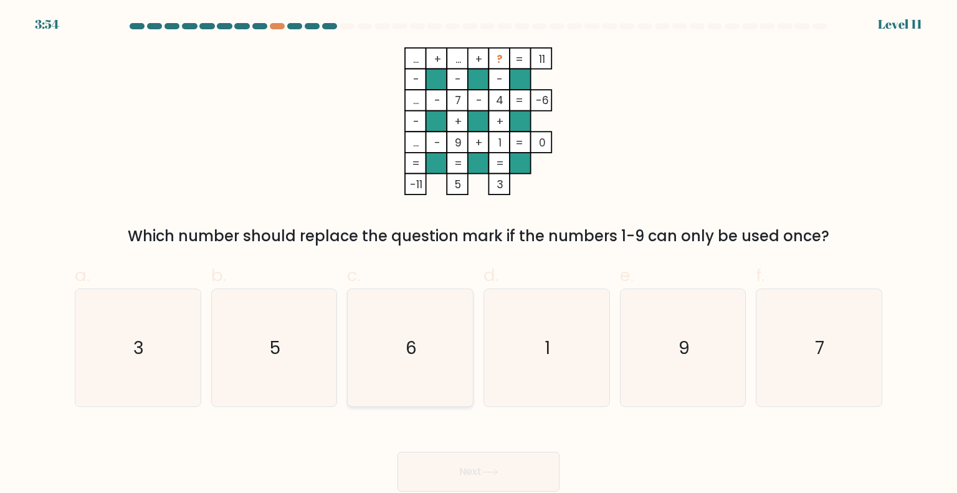
click at [378, 336] on icon "6" at bounding box center [409, 347] width 117 height 117
click at [478, 255] on input "c. 6" at bounding box center [478, 251] width 1 height 8
radio input "true"
click at [490, 456] on button "Next" at bounding box center [478, 472] width 162 height 40
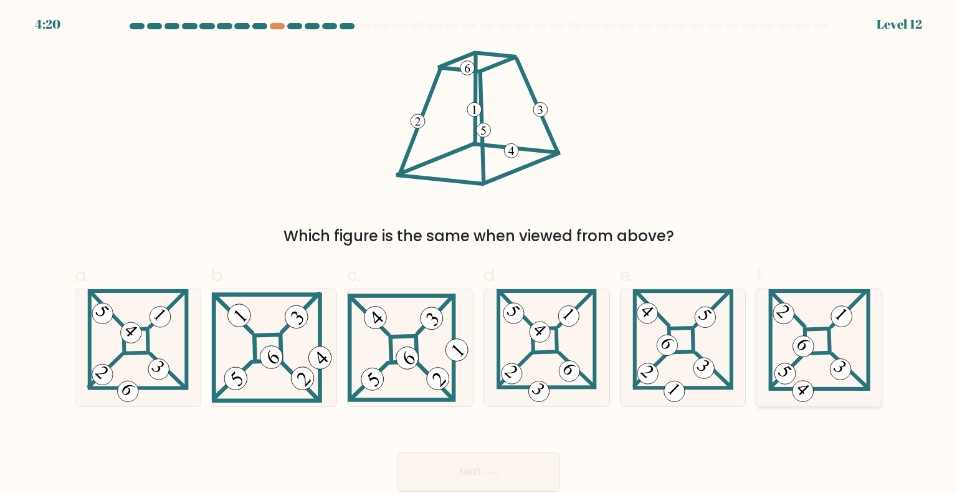
click at [818, 313] on icon at bounding box center [819, 347] width 102 height 117
click at [479, 255] on input "f." at bounding box center [478, 251] width 1 height 8
radio input "true"
click at [512, 460] on button "Next" at bounding box center [478, 472] width 162 height 40
